Goal: Task Accomplishment & Management: Manage account settings

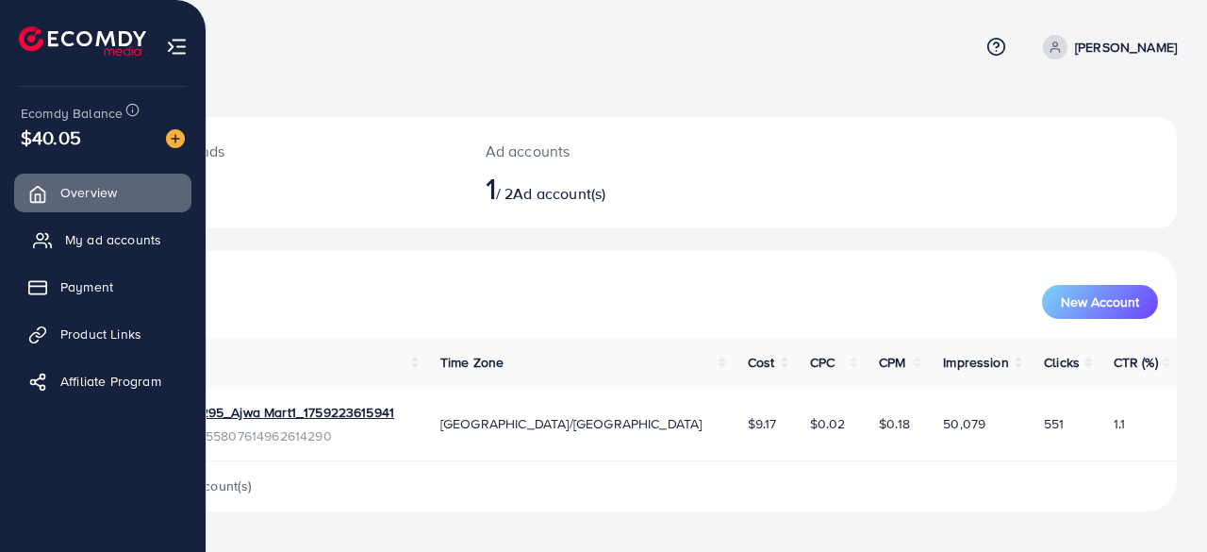
click at [80, 235] on span "My ad accounts" at bounding box center [113, 239] width 96 height 19
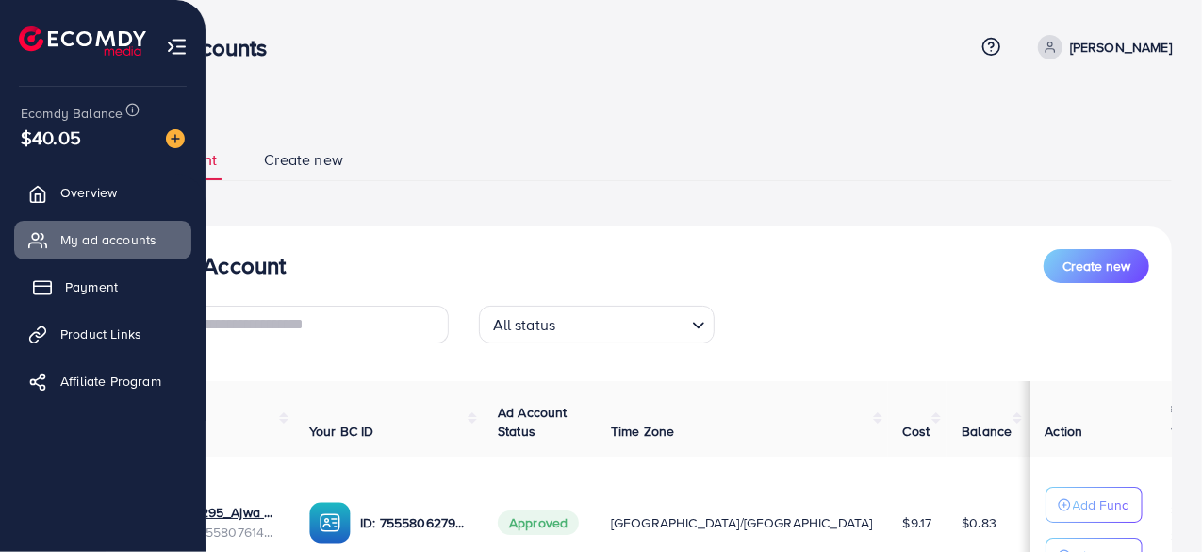
click at [98, 298] on link "Payment" at bounding box center [102, 287] width 177 height 38
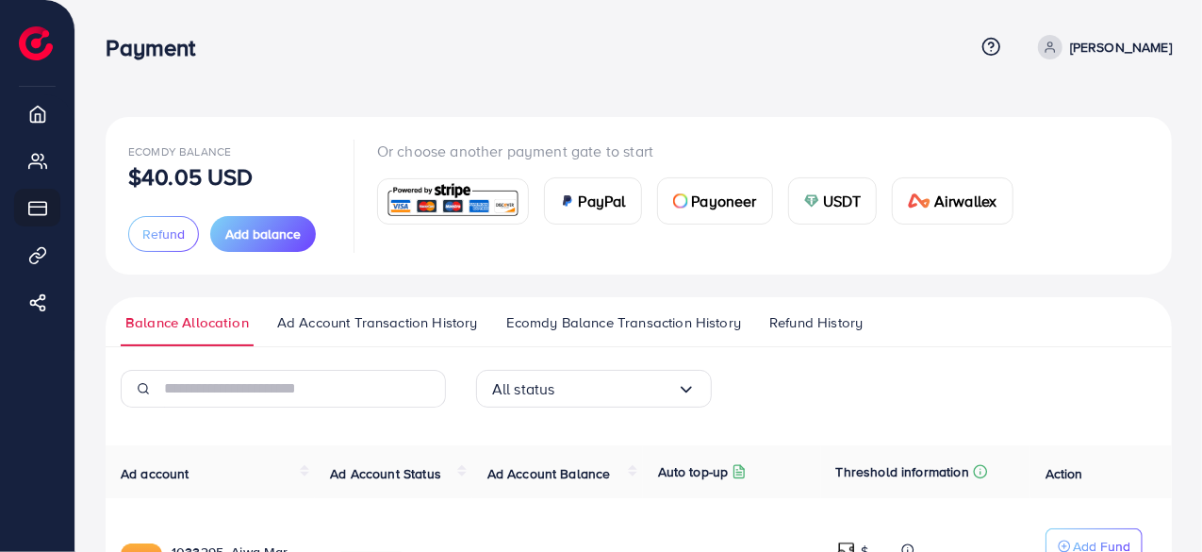
click at [477, 208] on img at bounding box center [453, 201] width 139 height 41
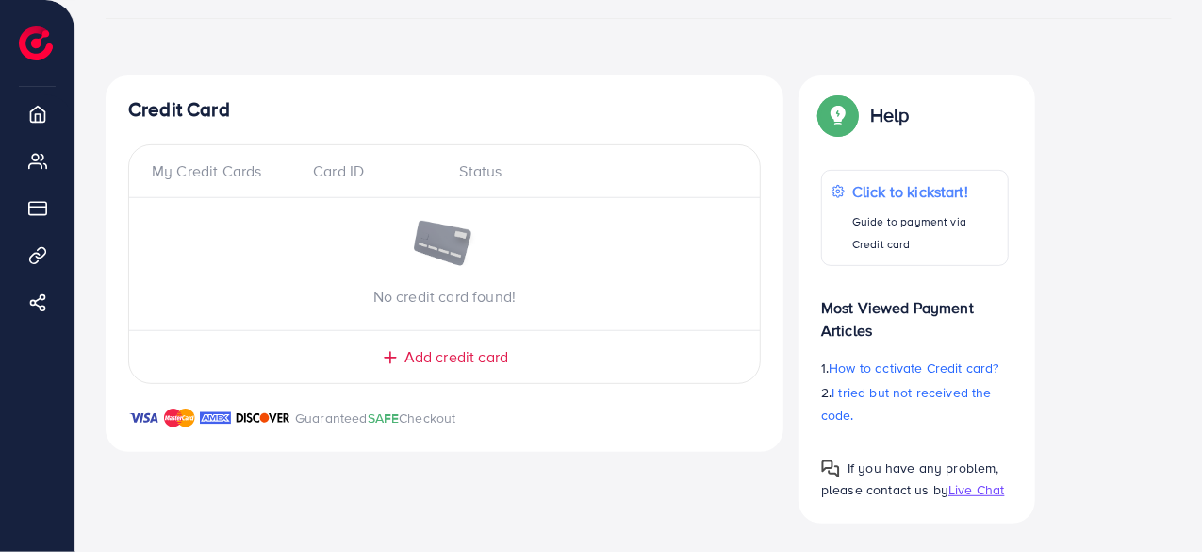
scroll to position [283, 0]
click at [405, 349] on span "Add credit card" at bounding box center [457, 357] width 104 height 22
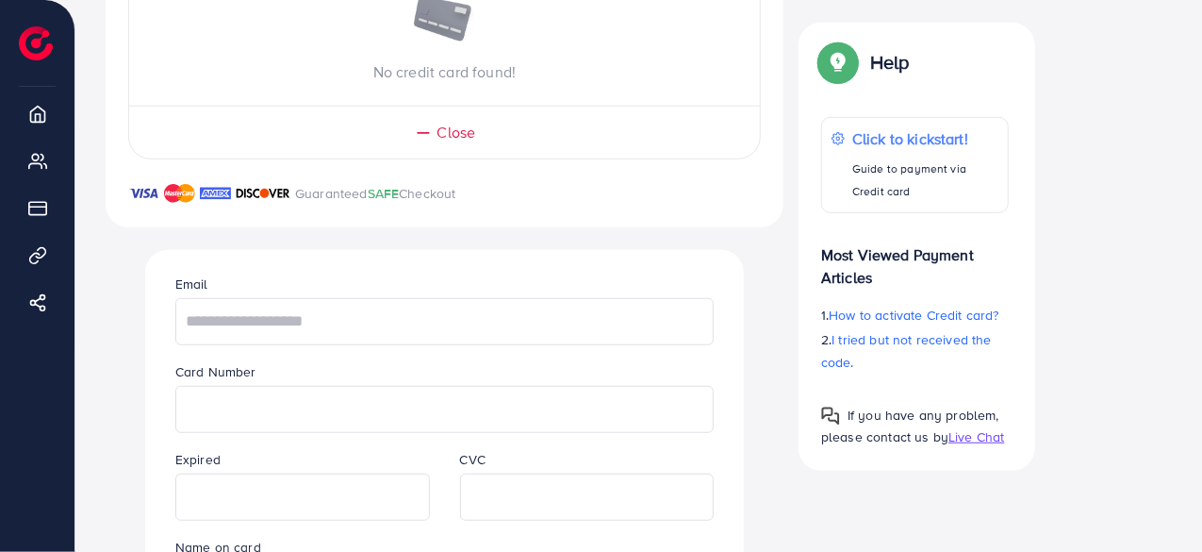
scroll to position [660, 0]
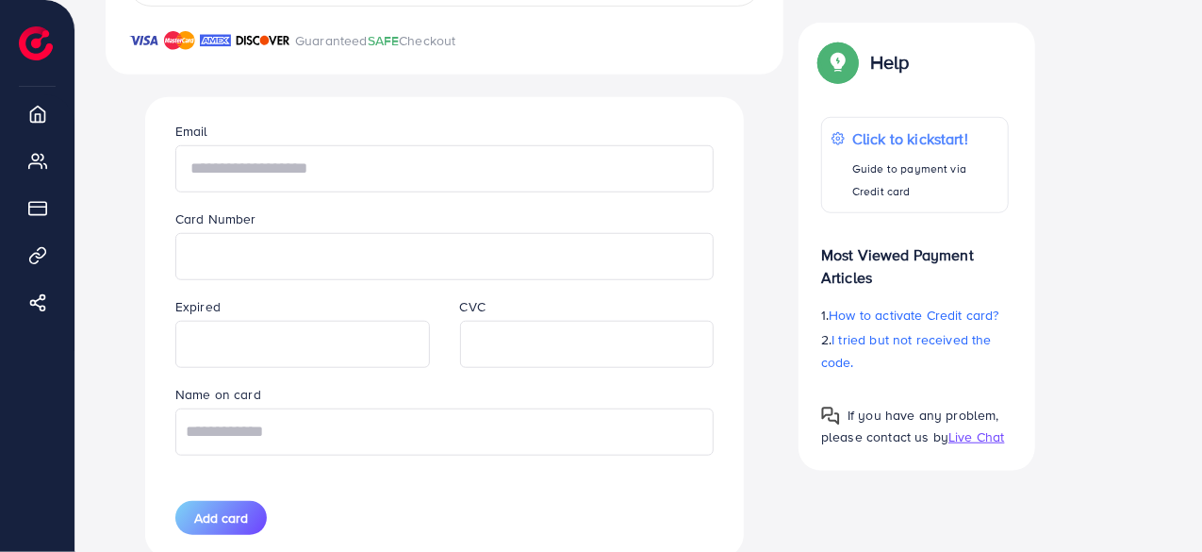
click at [387, 157] on input "text" at bounding box center [444, 168] width 538 height 47
type input "**********"
click at [405, 435] on input "text" at bounding box center [444, 431] width 538 height 47
type input "**********"
click at [250, 518] on button "Add card" at bounding box center [220, 518] width 91 height 34
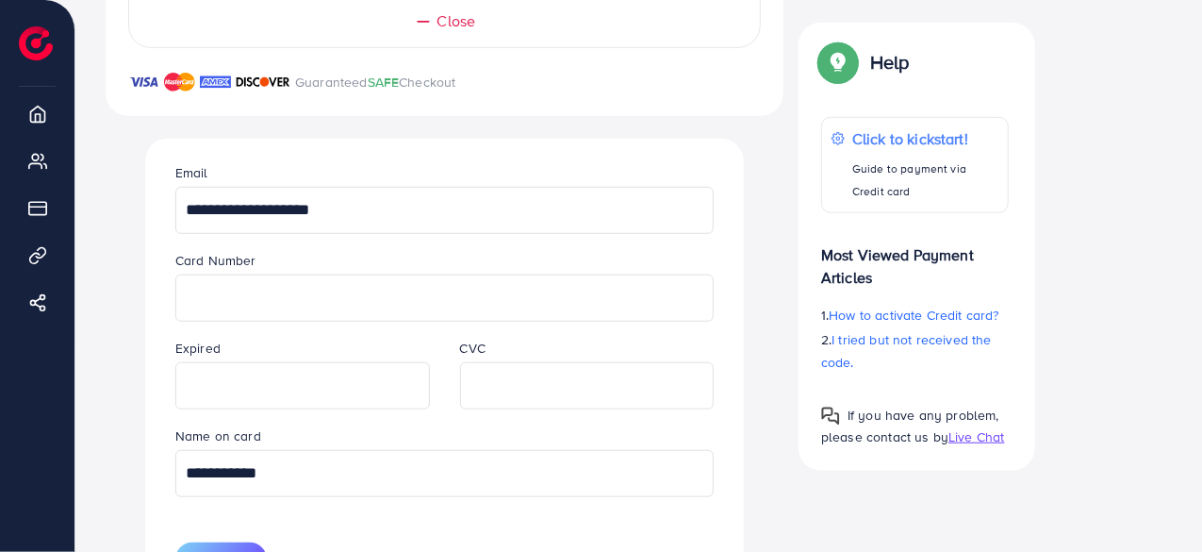
scroll to position [603, 0]
